Goal: Task Accomplishment & Management: Manage account settings

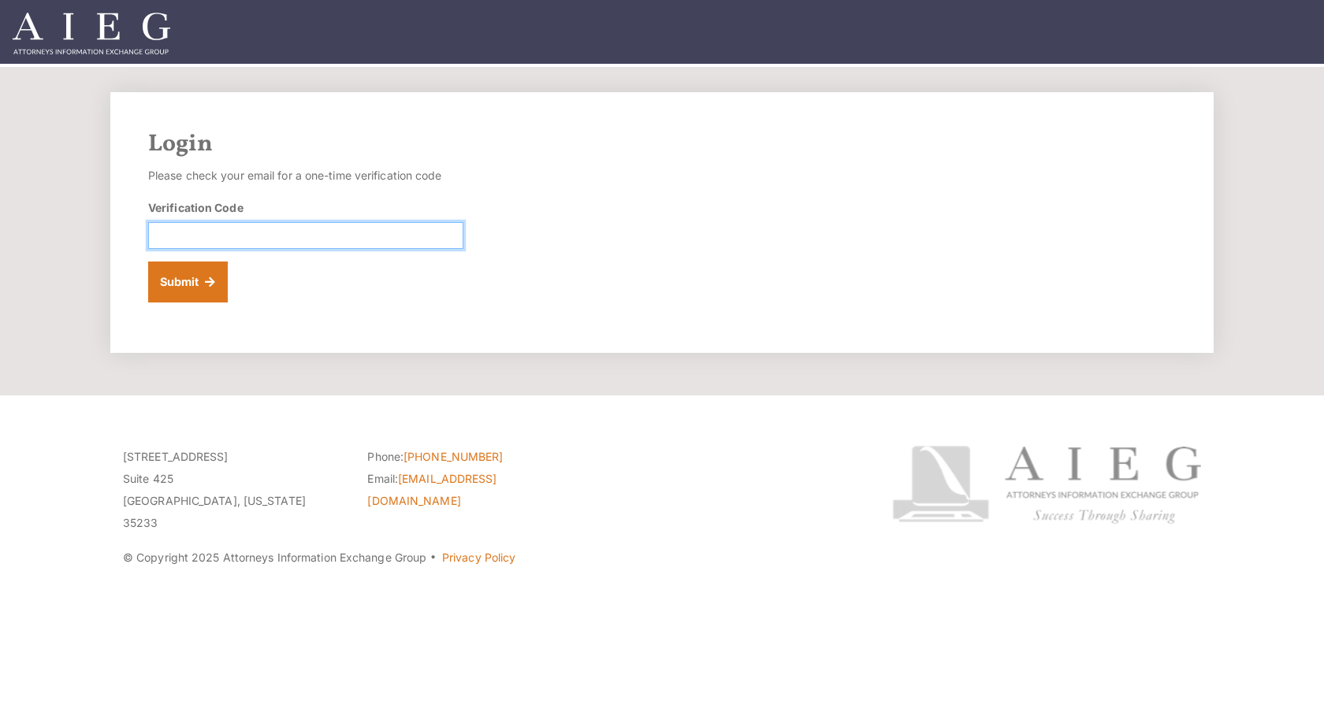
click at [295, 229] on input "Verification Code" at bounding box center [305, 235] width 315 height 27
click at [284, 234] on input "Verification Code" at bounding box center [305, 235] width 315 height 27
type input "AIEG4lawstuff"
click at [178, 277] on button "Submit" at bounding box center [188, 282] width 80 height 41
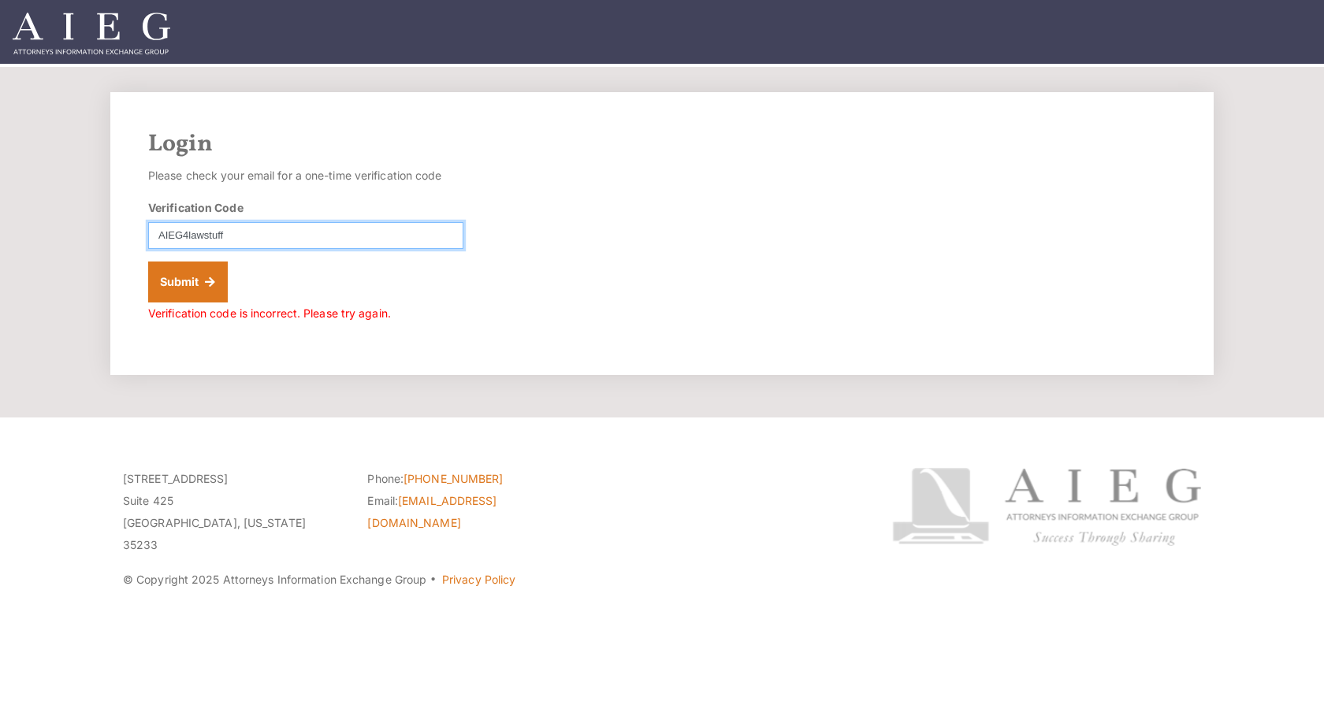
click at [357, 229] on input "AIEG4lawstuff" at bounding box center [305, 235] width 315 height 27
type input "A"
type input "895223"
click at [195, 290] on button "Submit" at bounding box center [188, 282] width 80 height 41
